Goal: Transaction & Acquisition: Purchase product/service

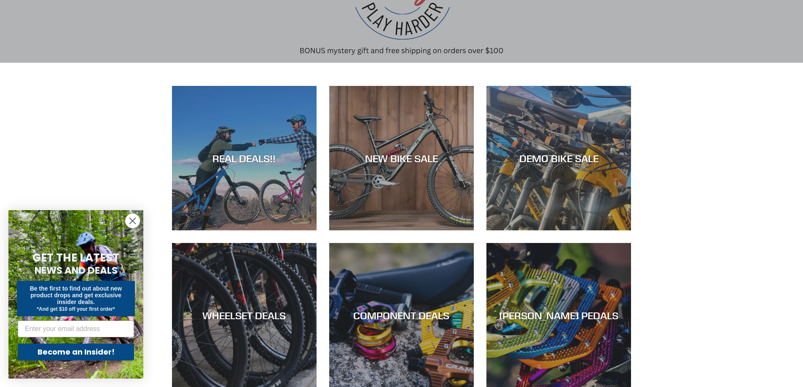
scroll to position [169, 0]
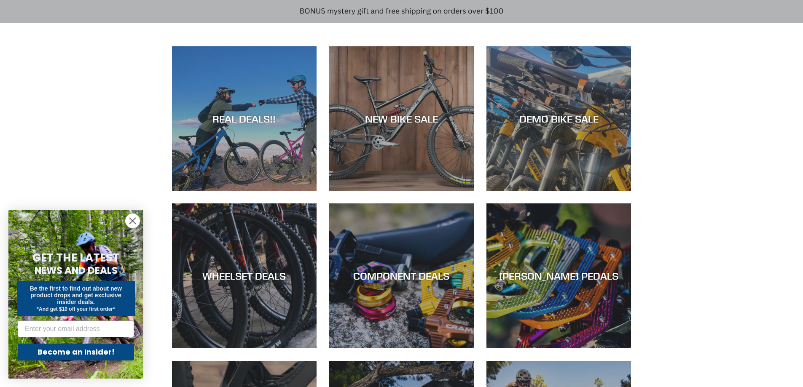
click at [134, 224] on circle "Close dialog" at bounding box center [133, 221] width 14 height 14
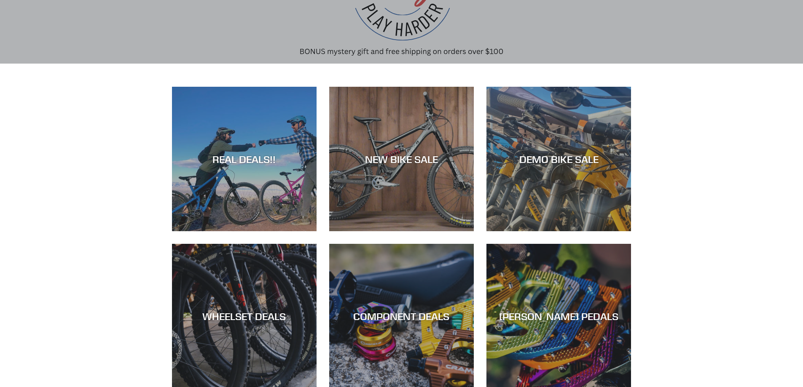
scroll to position [0, 0]
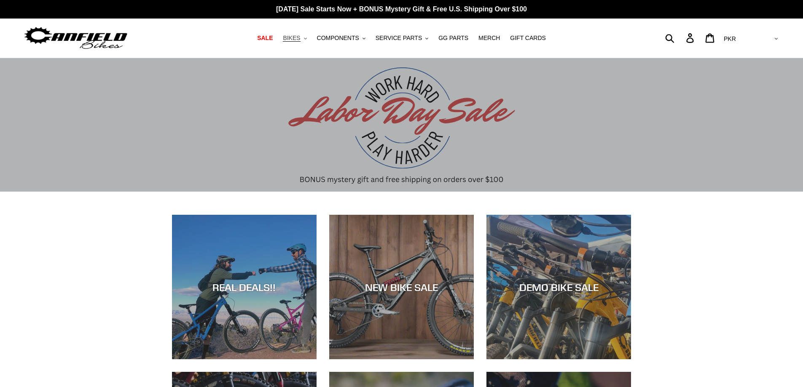
click at [311, 39] on button "BIKES .cls-1{fill:#231f20}" at bounding box center [294, 37] width 32 height 11
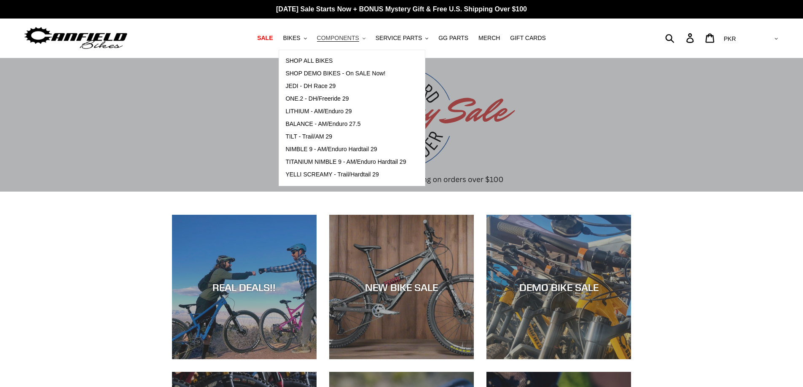
click at [365, 39] on icon ".cls-1{fill:#231f20}" at bounding box center [363, 38] width 3 height 3
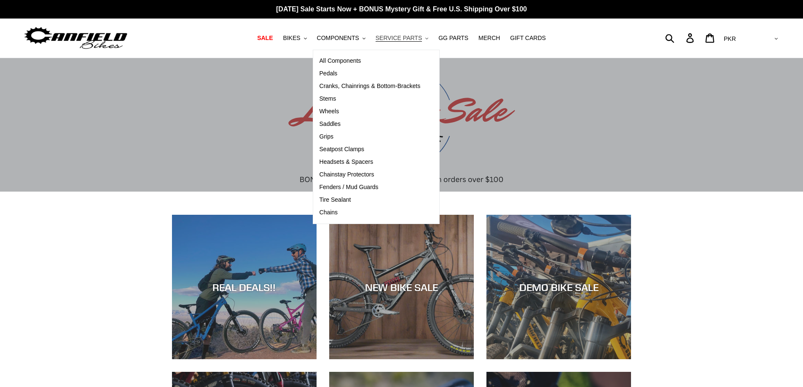
click at [423, 40] on button "SERVICE PARTS .cls-1{fill:#231f20}" at bounding box center [401, 37] width 61 height 11
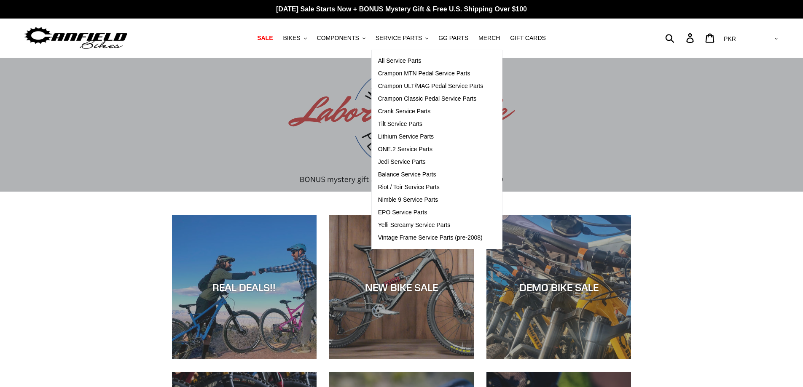
click at [702, 42] on div "Submit Search Log in Cart 0 items Currency AED AFN ALL AMD ANG AUD AWG AZN BAM …" at bounding box center [684, 38] width 189 height 19
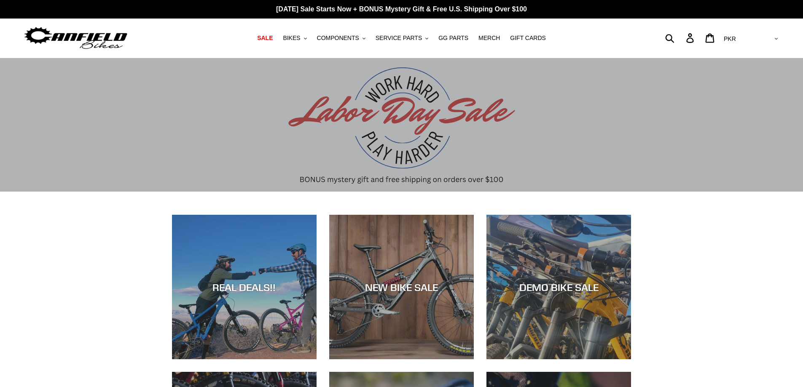
click at [701, 38] on div "Submit Search Log in Cart 0 items Currency AED AFN ALL AMD ANG AUD AWG AZN BAM …" at bounding box center [684, 38] width 189 height 19
click at [680, 37] on form "Submit" at bounding box center [635, 38] width 90 height 19
type input "gloves"
click at [660, 29] on button "Submit" at bounding box center [670, 38] width 21 height 19
